Goal: Transaction & Acquisition: Download file/media

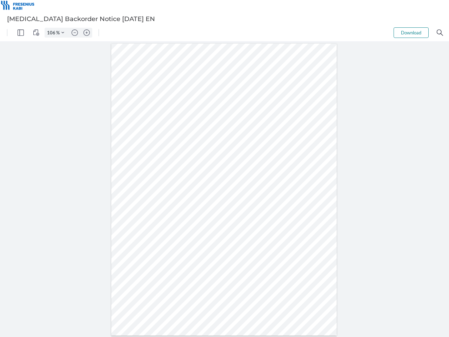
click at [21, 33] on img "Panel" at bounding box center [21, 32] width 6 height 6
click at [36, 33] on img "View Controls" at bounding box center [36, 32] width 6 height 6
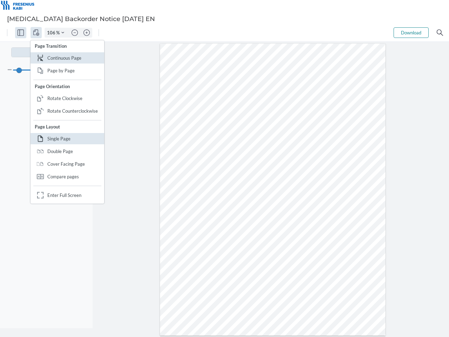
click at [52, 33] on input "106" at bounding box center [50, 32] width 11 height 6
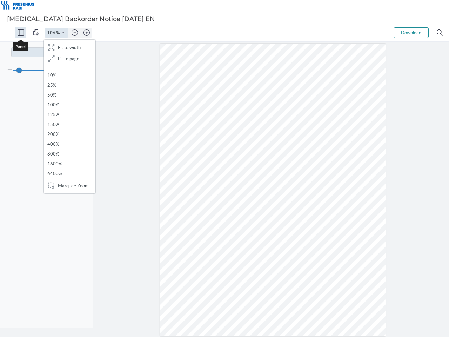
click at [63, 33] on img "Zoom Controls" at bounding box center [62, 32] width 3 height 3
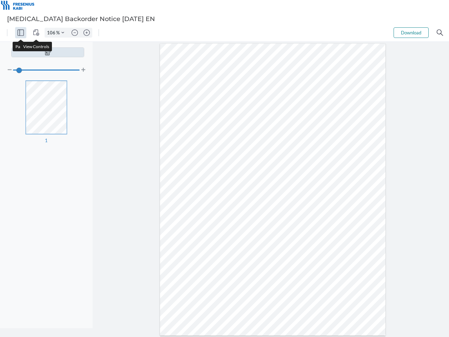
click at [75, 33] on img "Zoom out" at bounding box center [75, 32] width 6 height 6
click at [87, 33] on img "Zoom in" at bounding box center [87, 32] width 6 height 6
type input "106"
click at [411, 33] on button "Download" at bounding box center [411, 32] width 35 height 11
